Goal: Task Accomplishment & Management: Use online tool/utility

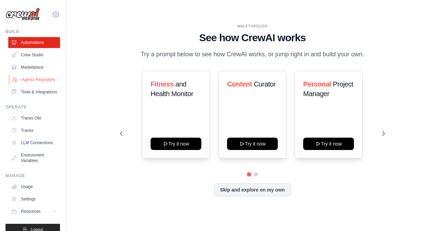
click at [32, 83] on link "Agents Repository" at bounding box center [35, 79] width 52 height 11
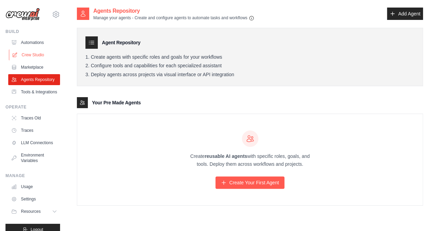
click at [34, 54] on link "Crew Studio" at bounding box center [35, 54] width 52 height 11
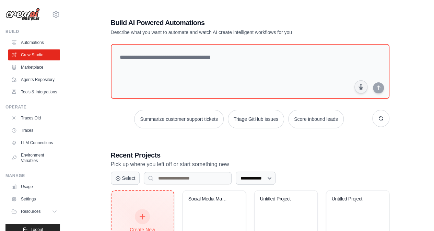
click at [141, 208] on div "Create New Start fresh project" at bounding box center [143, 224] width 62 height 67
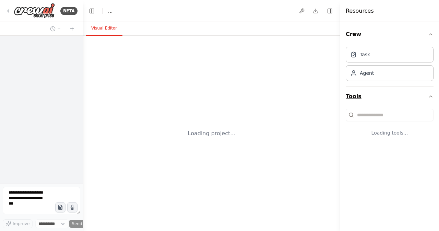
select select "****"
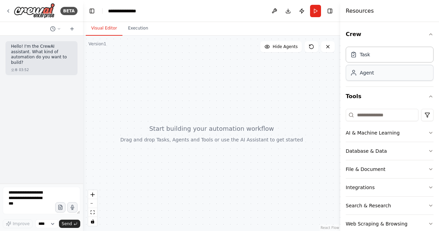
click at [381, 77] on div "Agent" at bounding box center [390, 73] width 88 height 16
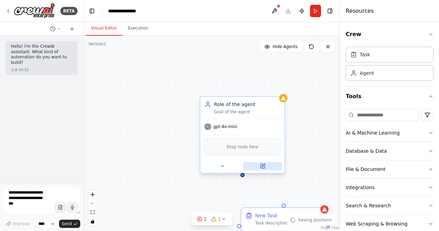
click at [260, 166] on icon at bounding box center [262, 165] width 5 height 5
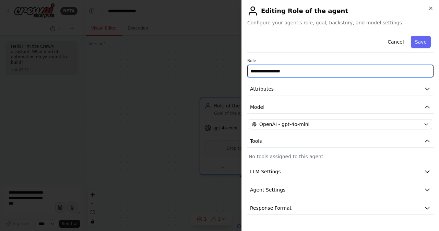
click at [277, 67] on input "**********" at bounding box center [341, 71] width 186 height 12
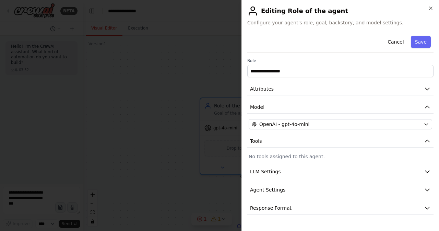
click at [380, 21] on span "Configure your agent's role, goal, backstory, and model settings." at bounding box center [341, 22] width 186 height 7
click at [428, 9] on icon "button" at bounding box center [430, 7] width 5 height 5
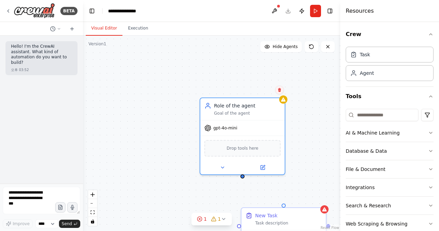
click at [279, 90] on icon at bounding box center [280, 90] width 4 height 4
click at [269, 90] on button "Confirm" at bounding box center [260, 90] width 24 height 8
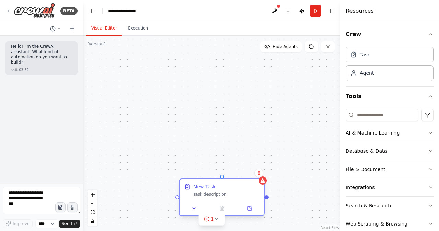
drag, startPoint x: 311, startPoint y: 214, endPoint x: 245, endPoint y: 183, distance: 72.0
click at [246, 183] on div "New Task" at bounding box center [227, 186] width 67 height 7
click at [259, 174] on icon at bounding box center [259, 173] width 3 height 4
click at [251, 173] on button "Confirm" at bounding box center [240, 173] width 24 height 8
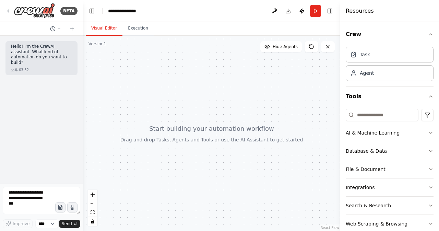
click at [218, 153] on div at bounding box center [211, 133] width 257 height 195
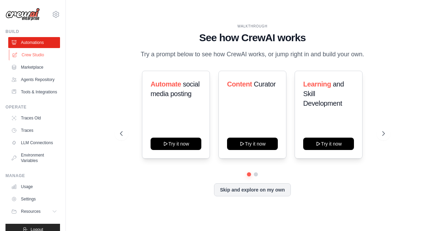
click at [40, 57] on link "Crew Studio" at bounding box center [35, 54] width 52 height 11
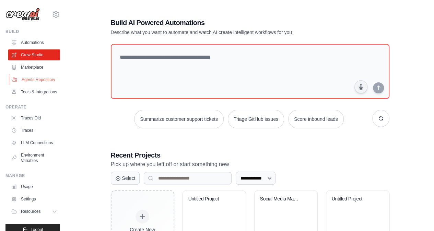
click at [37, 79] on link "Agents Repository" at bounding box center [35, 79] width 52 height 11
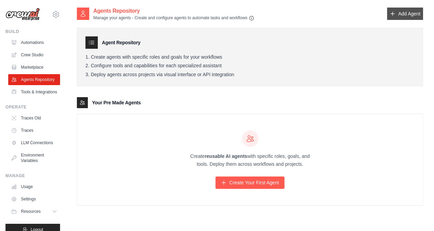
click at [403, 18] on link "Add Agent" at bounding box center [405, 14] width 36 height 12
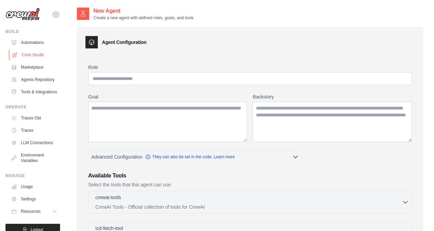
click at [26, 57] on link "Crew Studio" at bounding box center [35, 54] width 52 height 11
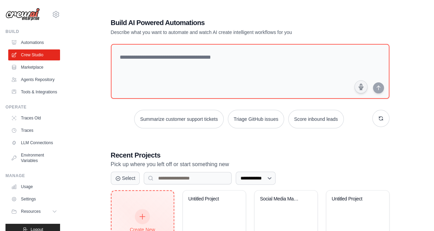
click at [141, 209] on div at bounding box center [142, 216] width 15 height 15
click at [138, 213] on div at bounding box center [142, 216] width 15 height 15
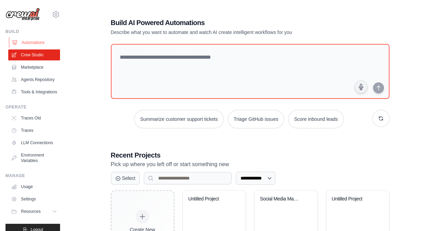
click at [31, 44] on link "Automations" at bounding box center [35, 42] width 52 height 11
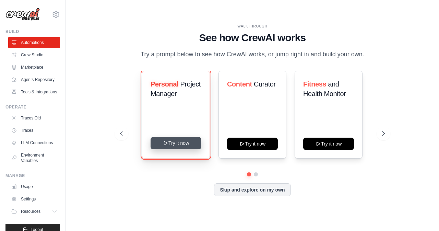
click at [176, 149] on button "Try it now" at bounding box center [176, 143] width 51 height 12
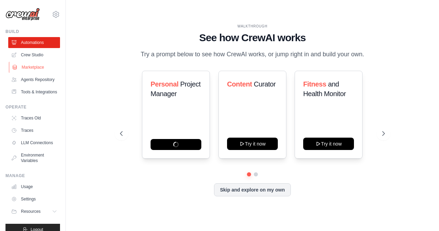
click at [36, 66] on link "Marketplace" at bounding box center [35, 67] width 52 height 11
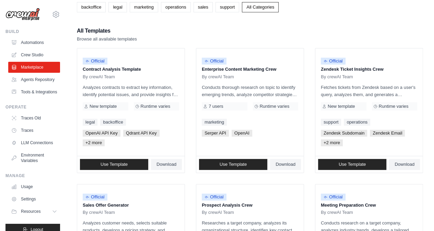
scroll to position [34, 0]
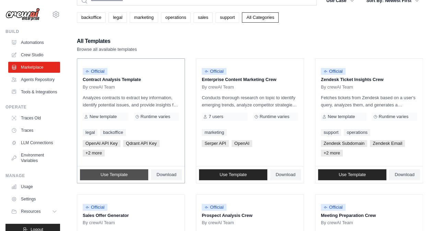
click at [129, 175] on link "Use Template" at bounding box center [114, 174] width 68 height 11
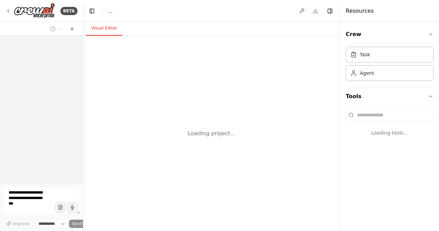
select select "****"
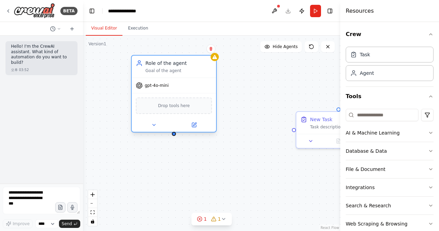
drag, startPoint x: 226, startPoint y: 103, endPoint x: 194, endPoint y: 65, distance: 49.7
click at [194, 68] on div "Goal of the agent" at bounding box center [179, 70] width 67 height 5
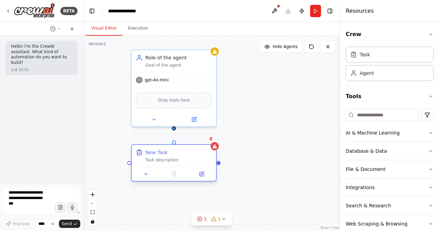
drag, startPoint x: 314, startPoint y: 119, endPoint x: 148, endPoint y: 155, distance: 170.0
click at [148, 155] on div "New Task" at bounding box center [157, 152] width 22 height 7
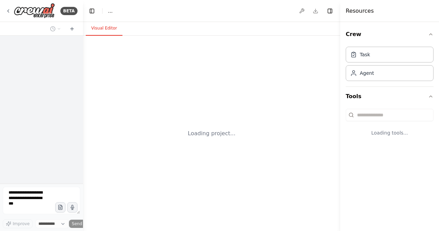
select select "****"
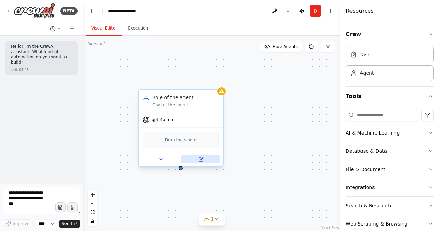
click at [203, 159] on icon at bounding box center [201, 159] width 4 height 4
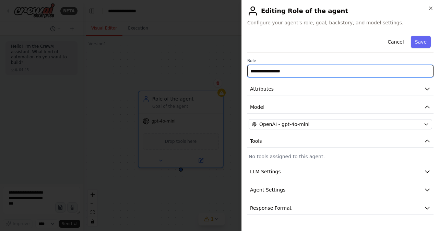
click at [286, 66] on input "**********" at bounding box center [341, 71] width 186 height 12
click at [286, 70] on input "**********" at bounding box center [341, 71] width 186 height 12
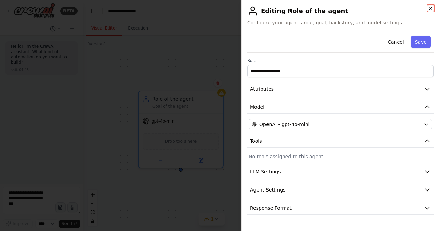
click at [429, 8] on icon "button" at bounding box center [430, 7] width 5 height 5
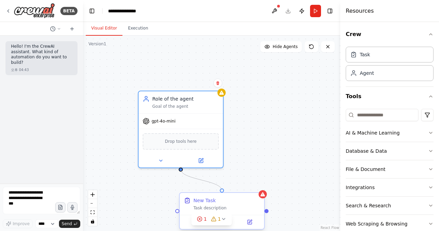
drag, startPoint x: 181, startPoint y: 169, endPoint x: 221, endPoint y: 192, distance: 45.9
click at [221, 192] on div "Role of the agent Goal of the agent gpt-4o-mini Drop tools here New Task Task d…" at bounding box center [211, 133] width 257 height 195
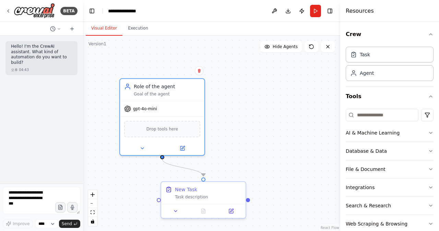
drag, startPoint x: 257, startPoint y: 113, endPoint x: 253, endPoint y: 112, distance: 3.6
click at [253, 112] on div ".deletable-edge-delete-btn { width: 20px; height: 20px; border: 0px solid #ffff…" at bounding box center [211, 133] width 257 height 195
click at [10, 12] on icon at bounding box center [7, 10] width 5 height 5
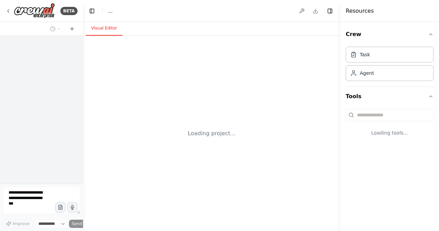
select select "****"
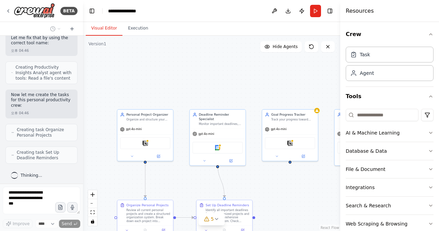
scroll to position [447, 0]
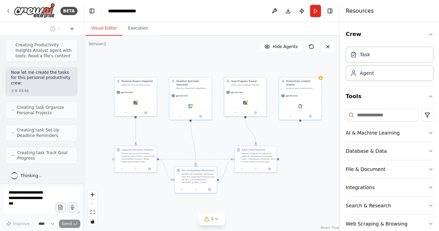
drag, startPoint x: 254, startPoint y: 189, endPoint x: 221, endPoint y: 133, distance: 65.1
click at [221, 133] on div ".deletable-edge-delete-btn { width: 20px; height: 20px; border: 0px solid #ffff…" at bounding box center [211, 133] width 257 height 195
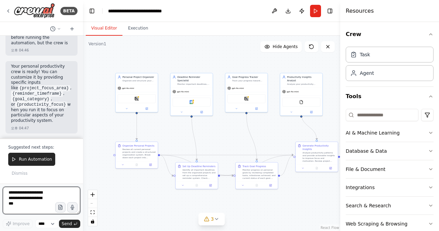
scroll to position [1063, 0]
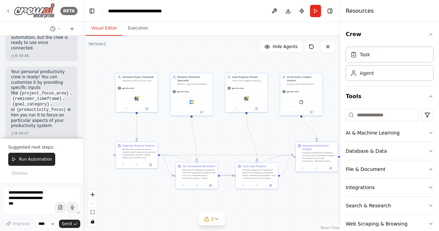
click at [10, 12] on icon at bounding box center [7, 10] width 5 height 5
